Goal: Check status: Check status

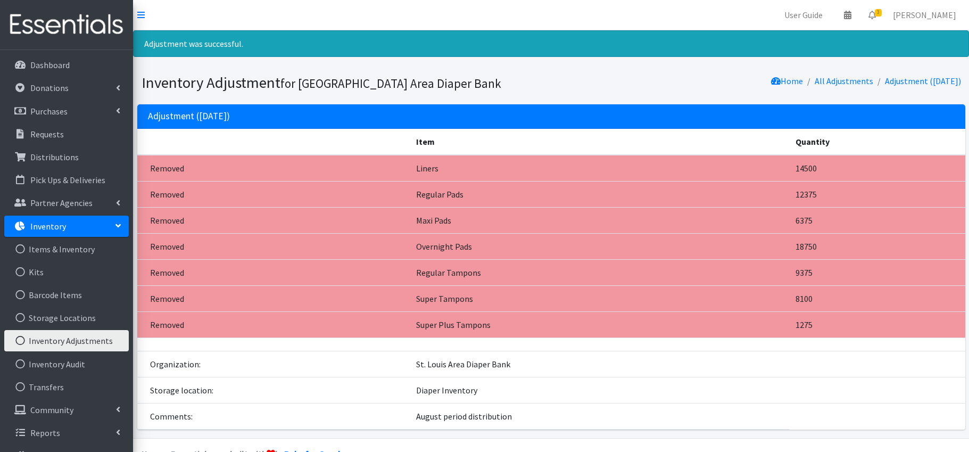
click at [81, 231] on link "Inventory" at bounding box center [66, 226] width 125 height 21
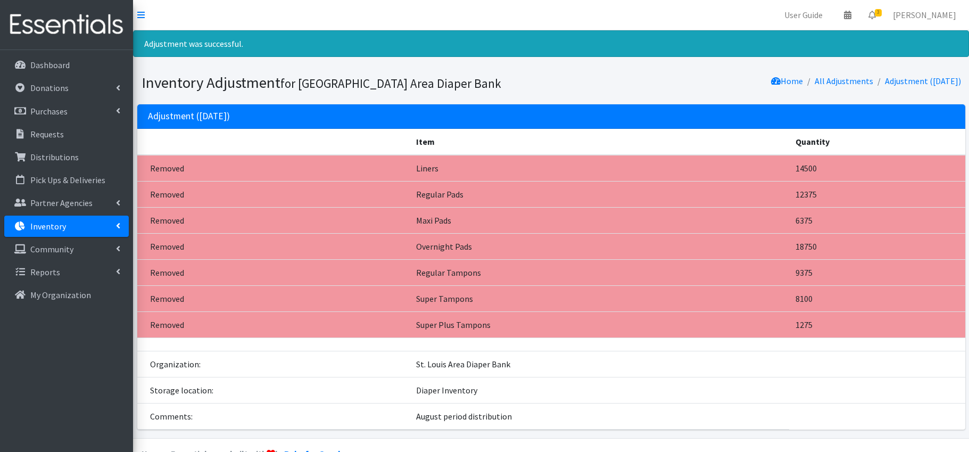
click at [81, 231] on link "Inventory" at bounding box center [66, 226] width 125 height 21
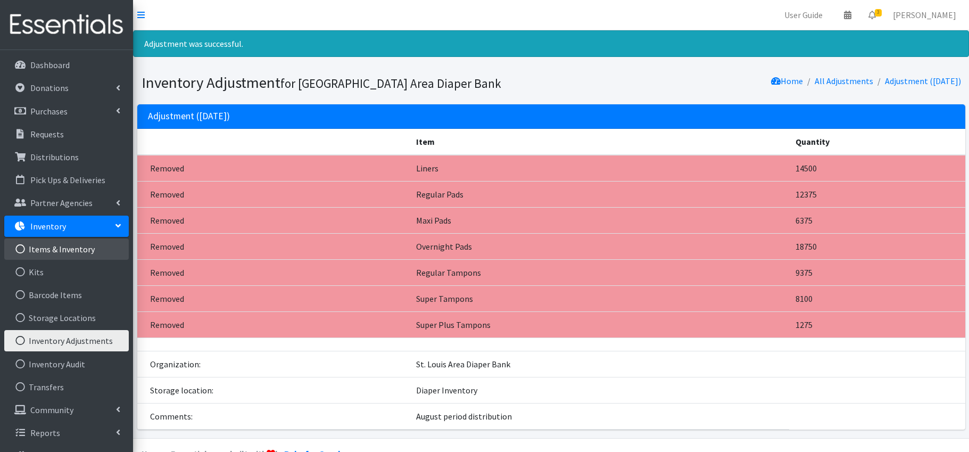
click at [80, 252] on link "Items & Inventory" at bounding box center [66, 248] width 125 height 21
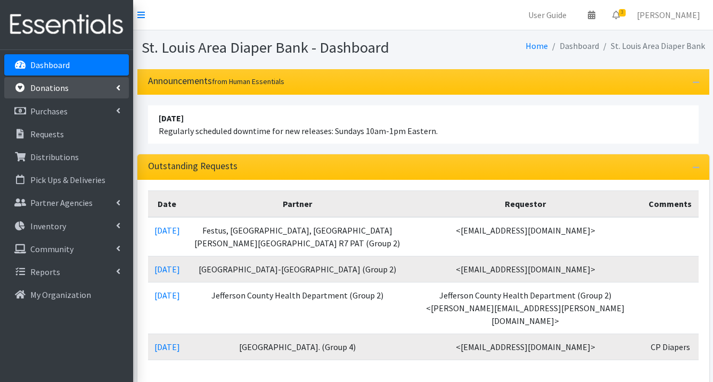
click at [72, 87] on link "Donations" at bounding box center [66, 87] width 125 height 21
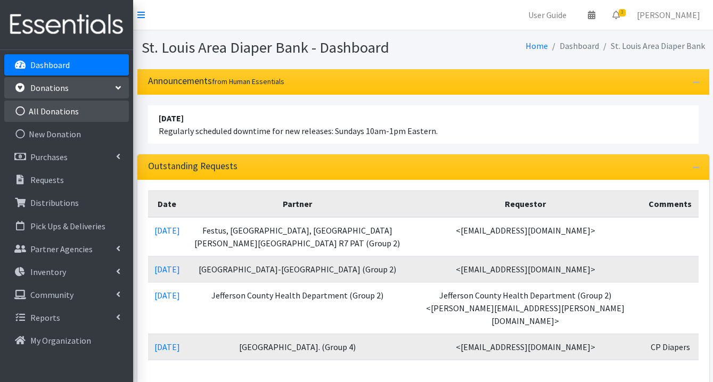
click at [73, 111] on link "All Donations" at bounding box center [66, 111] width 125 height 21
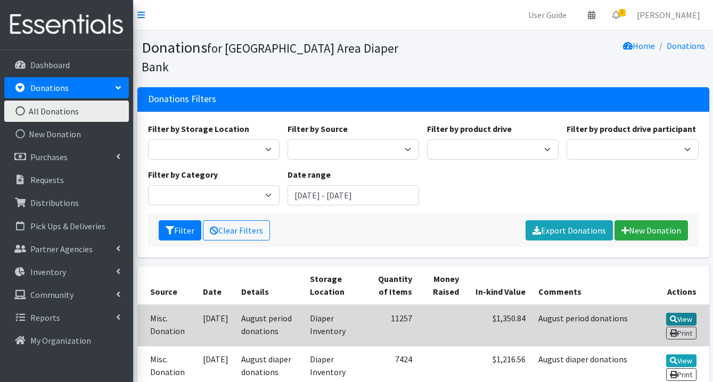
click at [675, 313] on link "View" at bounding box center [681, 319] width 30 height 13
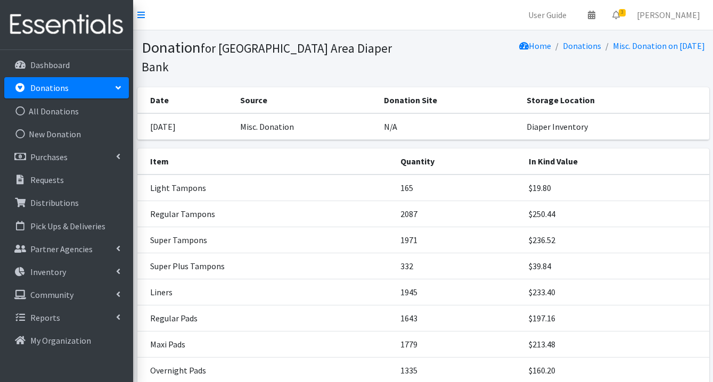
scroll to position [30, 0]
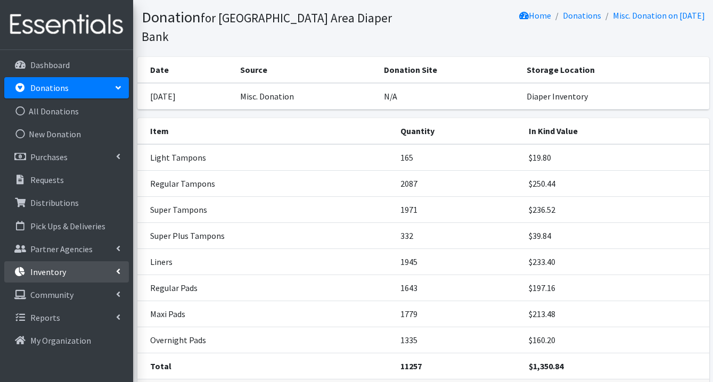
click at [64, 270] on p "Inventory" at bounding box center [48, 272] width 36 height 11
click at [65, 299] on link "Items & Inventory" at bounding box center [66, 294] width 125 height 21
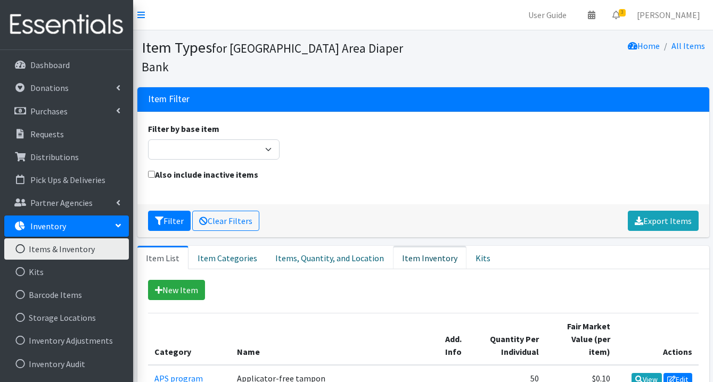
click at [434, 246] on link "Item Inventory" at bounding box center [429, 257] width 73 height 23
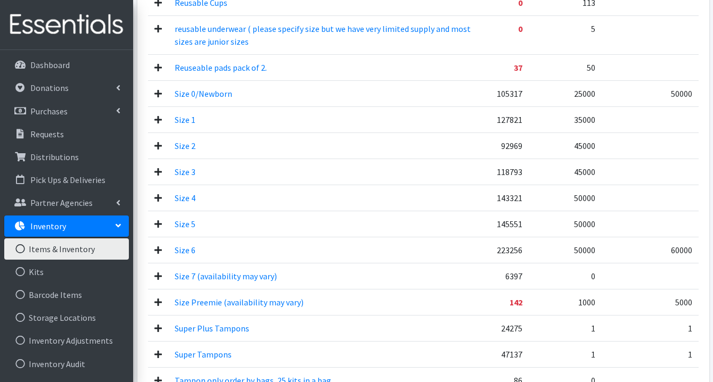
scroll to position [904, 0]
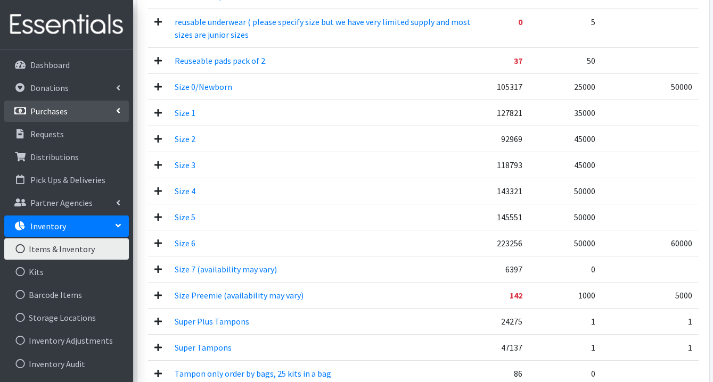
click at [61, 112] on p "Purchases" at bounding box center [48, 111] width 37 height 11
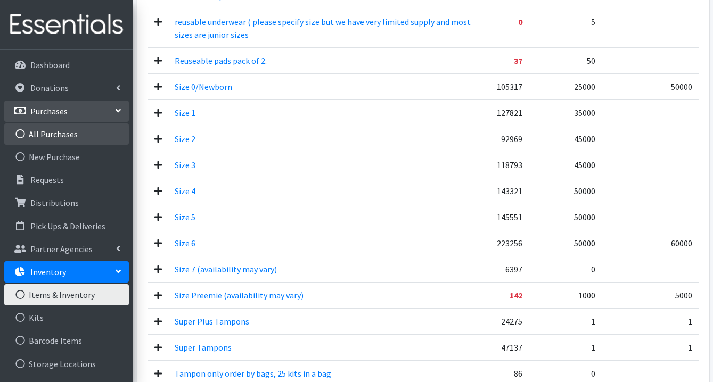
click at [61, 133] on link "All Purchases" at bounding box center [66, 133] width 125 height 21
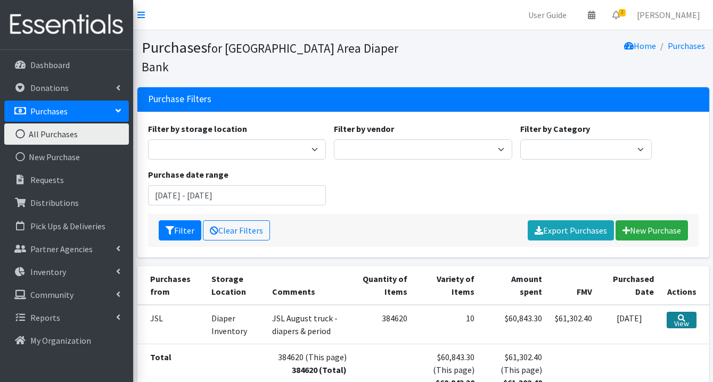
click at [682, 312] on link "View" at bounding box center [681, 320] width 30 height 16
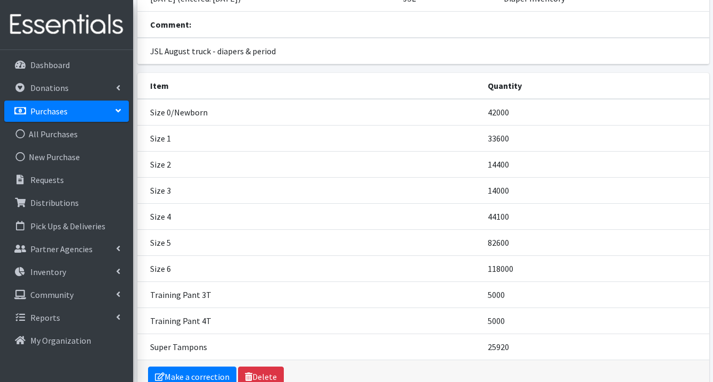
scroll to position [169, 0]
